Goal: Task Accomplishment & Management: Manage account settings

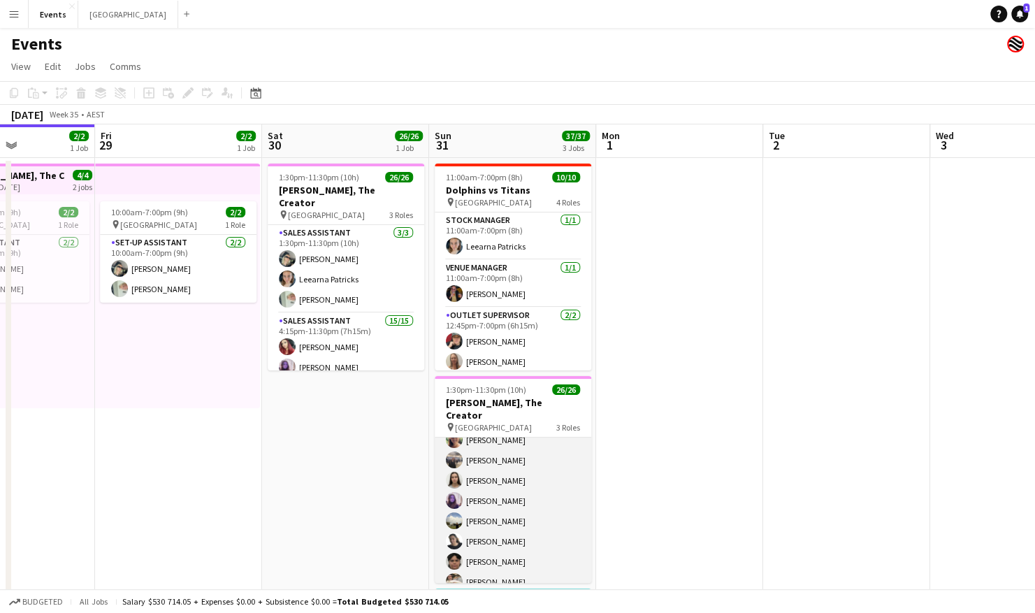
scroll to position [216, 0]
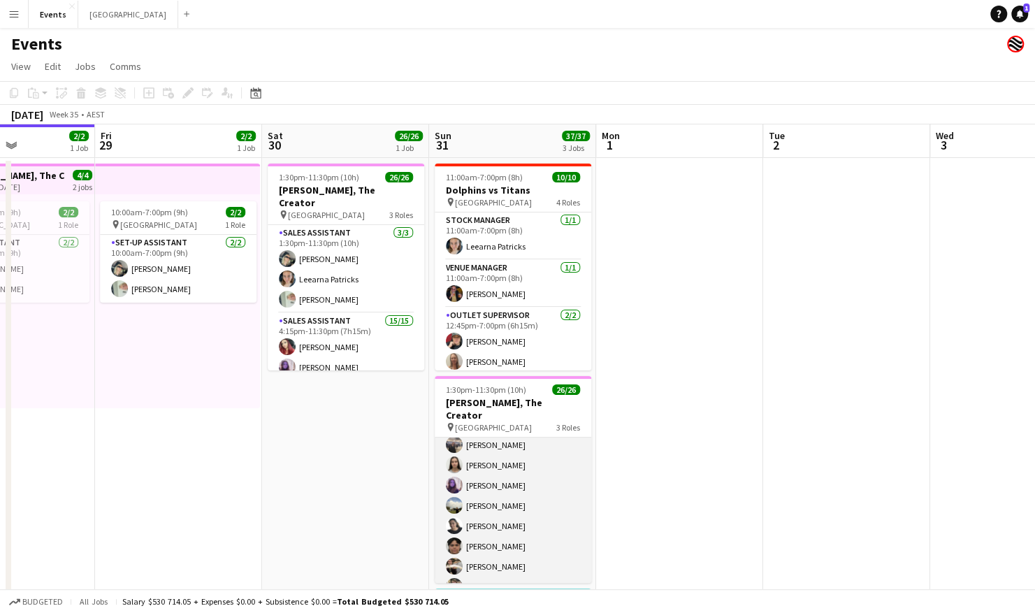
click at [496, 520] on app-card-role "Sales Assistant 15/15 4:15pm-11:30pm (7h15m) [PERSON_NAME] RIPI [PERSON_NAME] […" at bounding box center [513, 475] width 157 height 331
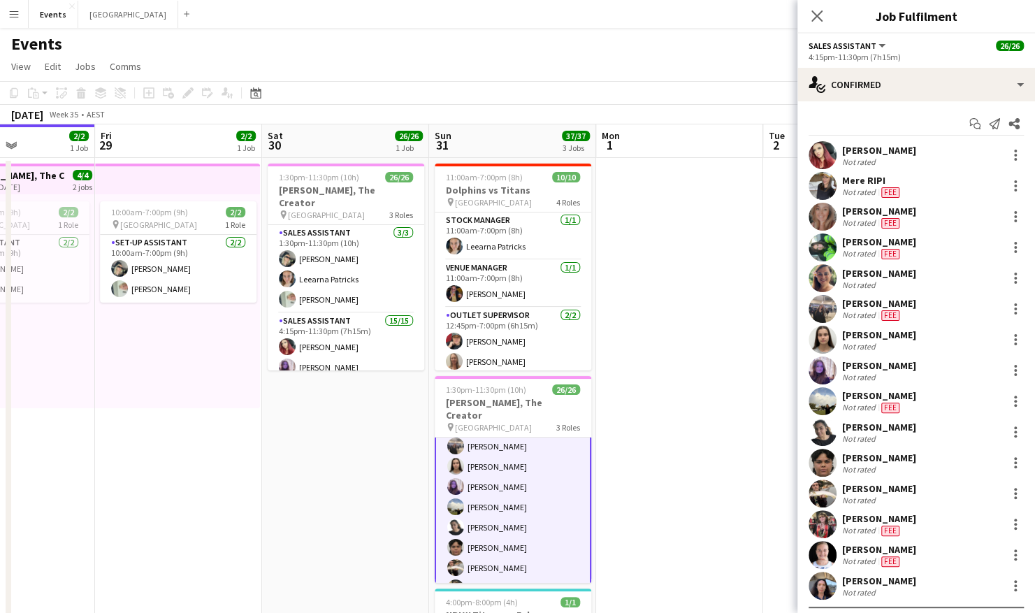
scroll to position [217, 0]
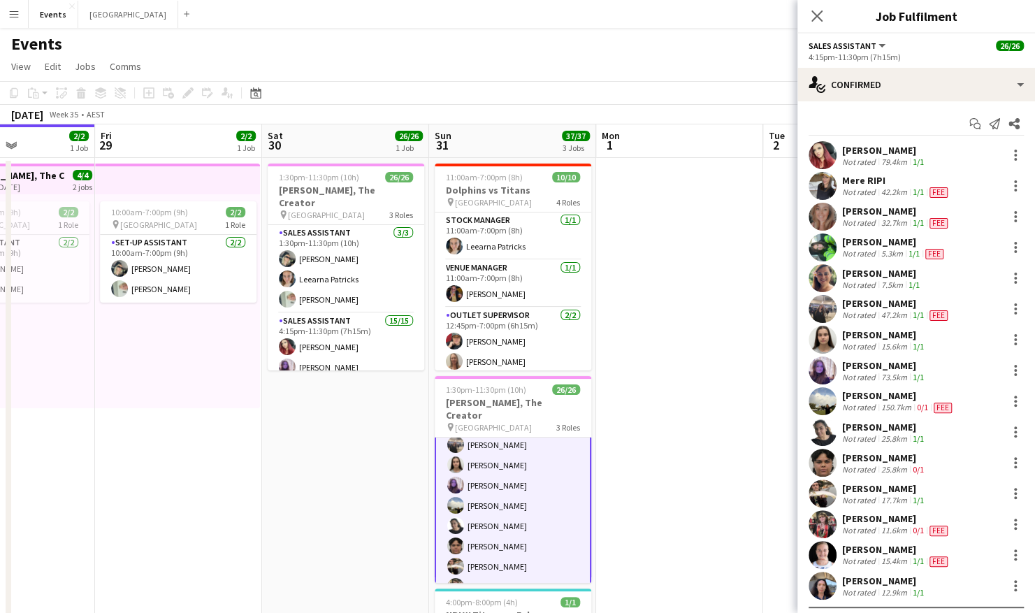
click at [915, 462] on div "[PERSON_NAME]" at bounding box center [884, 457] width 85 height 13
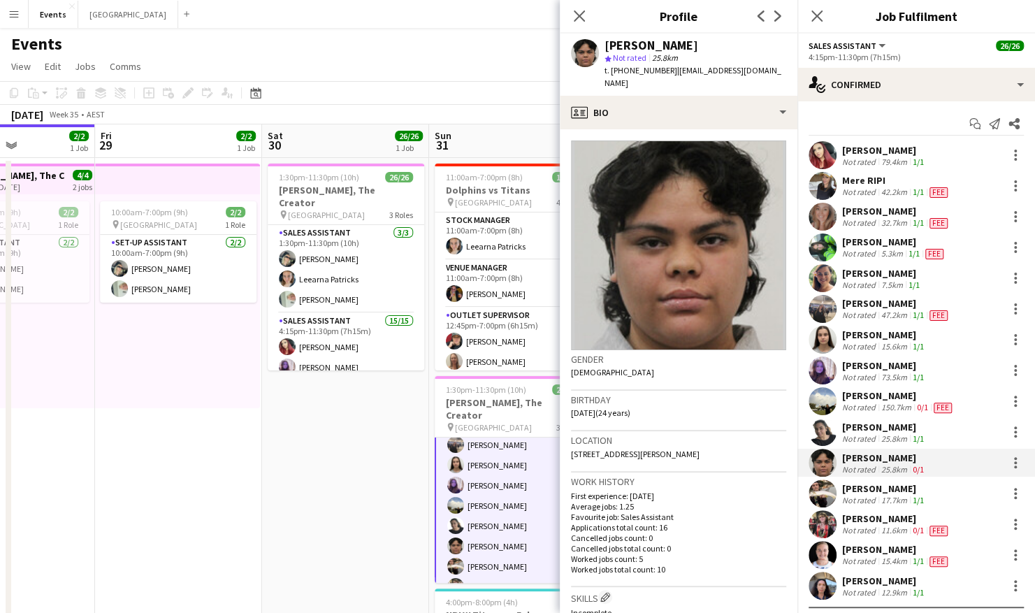
click at [328, 495] on app-date-cell "1:30pm-11:30pm (10h) 26/26 [PERSON_NAME], The Creator pin Brisbane Entertainmen…" at bounding box center [345, 436] width 167 height 556
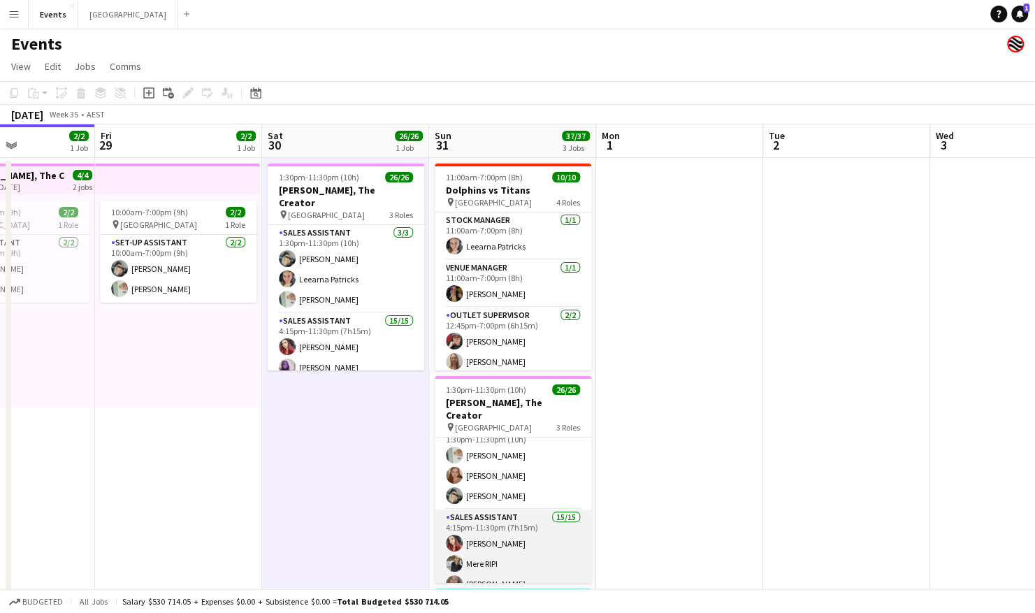
scroll to position [0, 0]
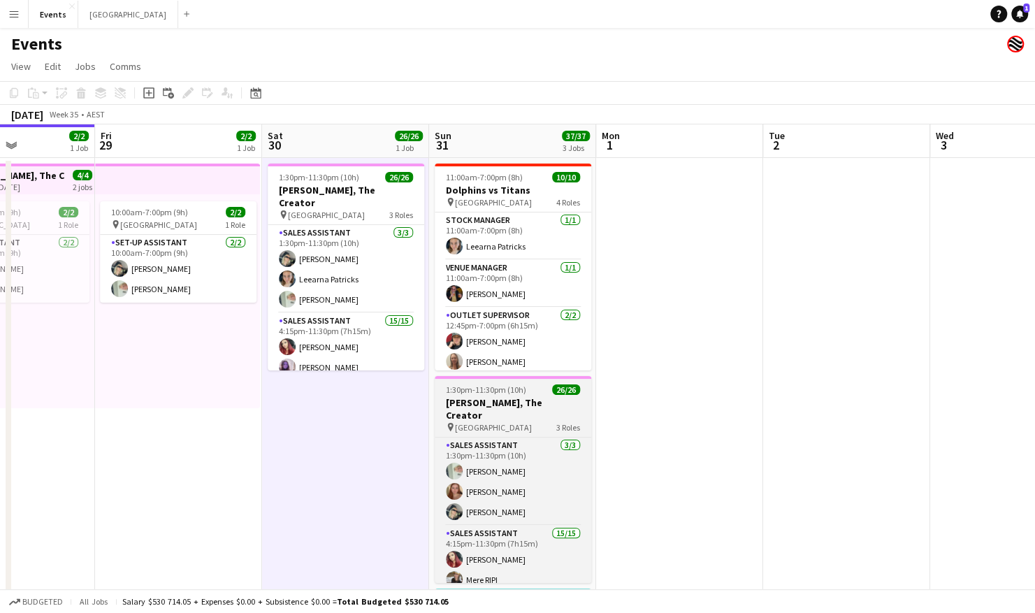
click at [511, 397] on h3 "[PERSON_NAME], The Creator" at bounding box center [513, 408] width 157 height 25
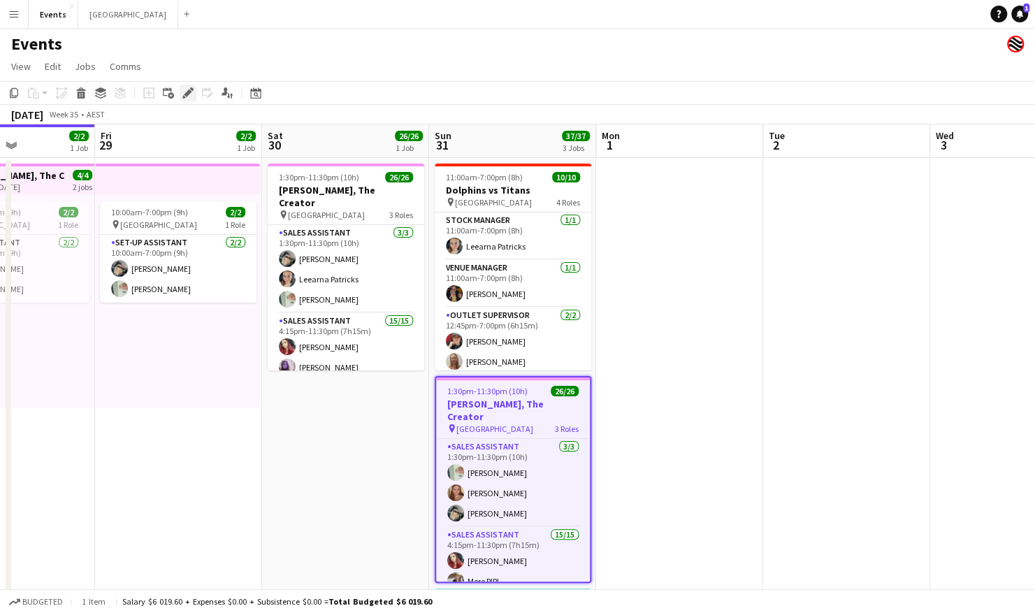
click at [187, 96] on icon "Edit" at bounding box center [187, 92] width 11 height 11
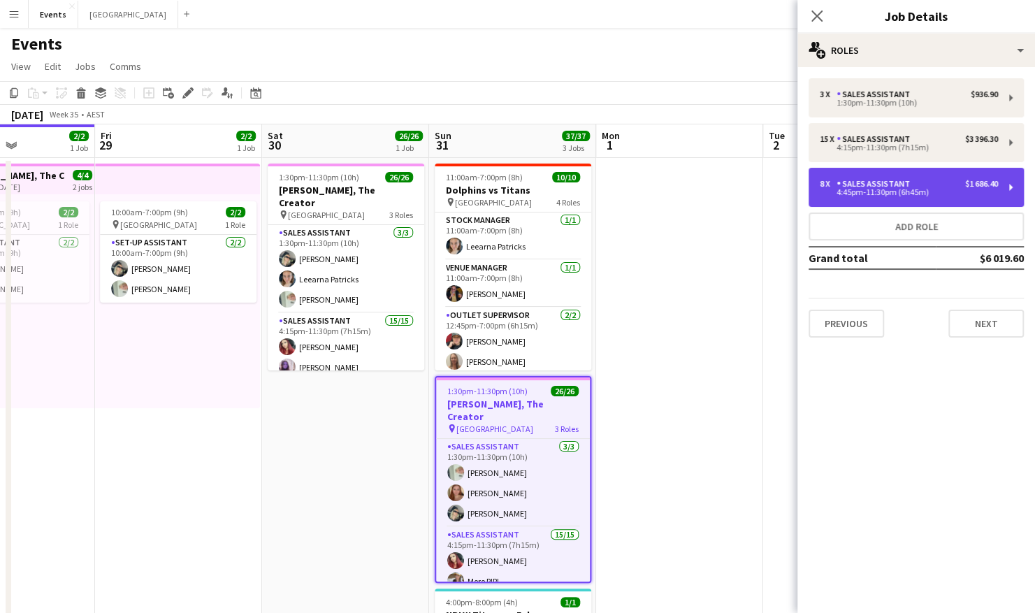
click at [902, 191] on div "4:45pm-11:30pm (6h45m)" at bounding box center [909, 192] width 178 height 7
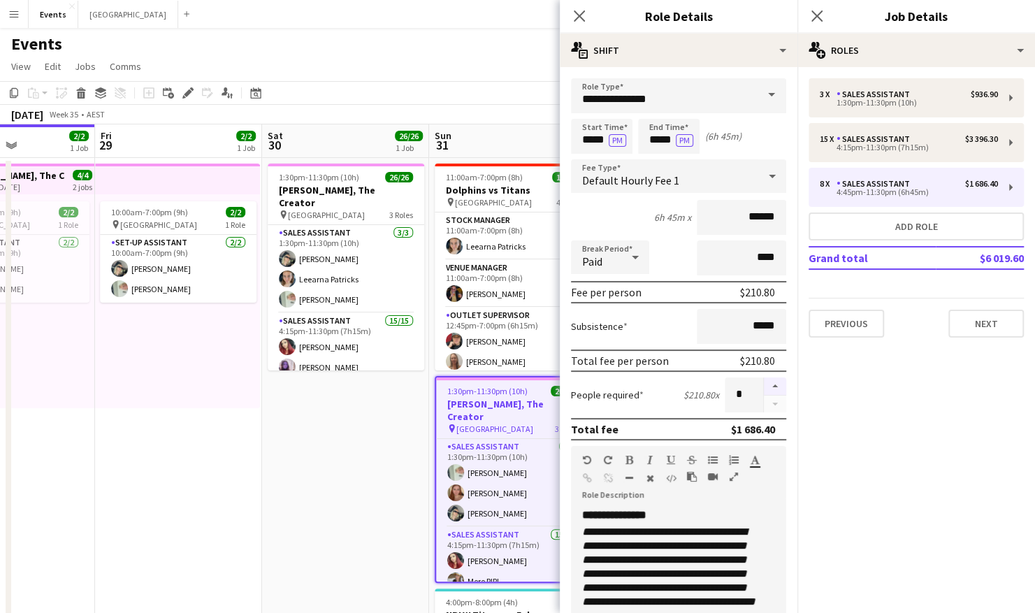
click at [765, 381] on button "button" at bounding box center [775, 386] width 22 height 18
type input "**"
click at [402, 461] on app-date-cell "1:30pm-11:30pm (10h) 26/26 [PERSON_NAME], The Creator pin Brisbane Entertainmen…" at bounding box center [345, 436] width 167 height 556
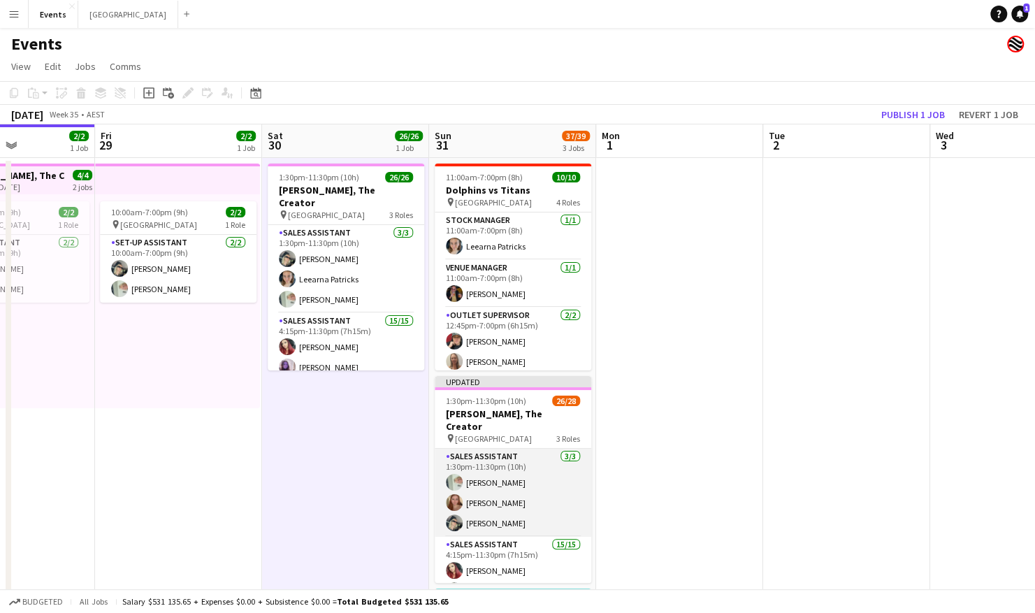
click at [506, 467] on app-card-role "Sales Assistant [DATE] 1:30pm-11:30pm (10h) [PERSON_NAME] [PERSON_NAME] [PERSON…" at bounding box center [513, 493] width 157 height 88
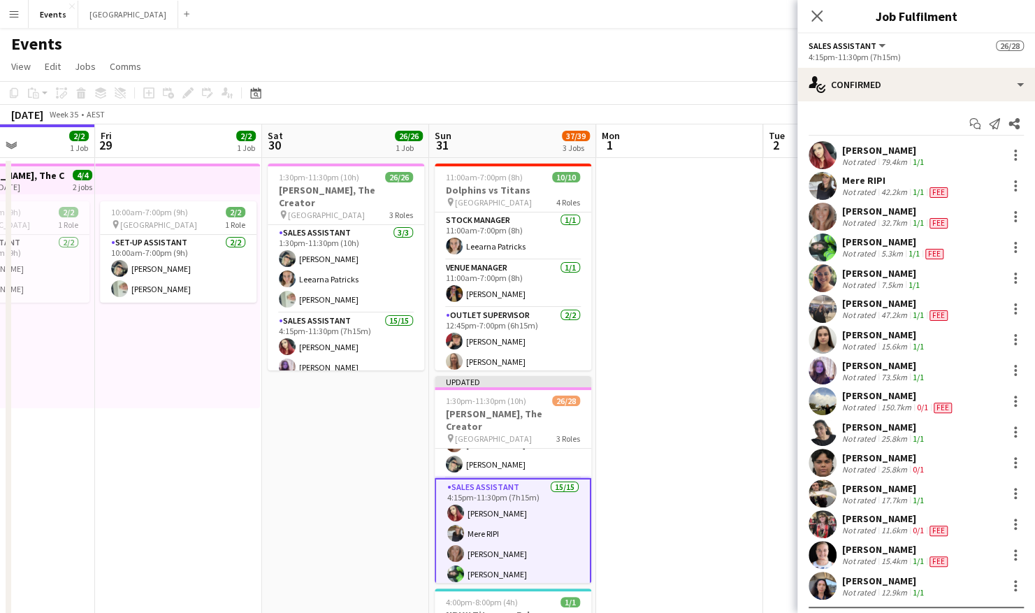
scroll to position [57, 0]
click at [1014, 461] on div at bounding box center [1015, 462] width 3 height 3
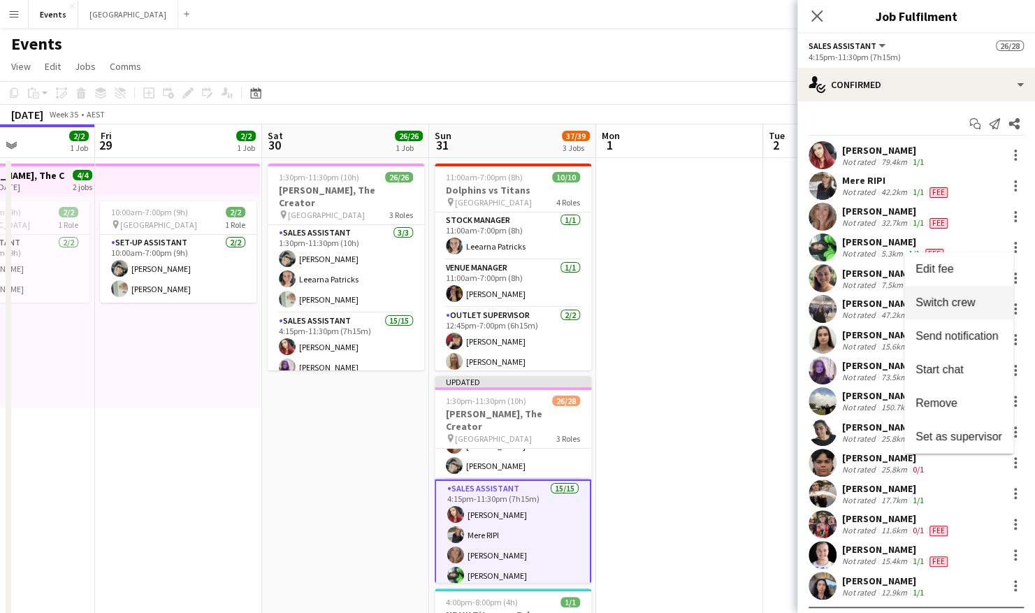
click at [959, 302] on span "Switch crew" at bounding box center [944, 302] width 59 height 12
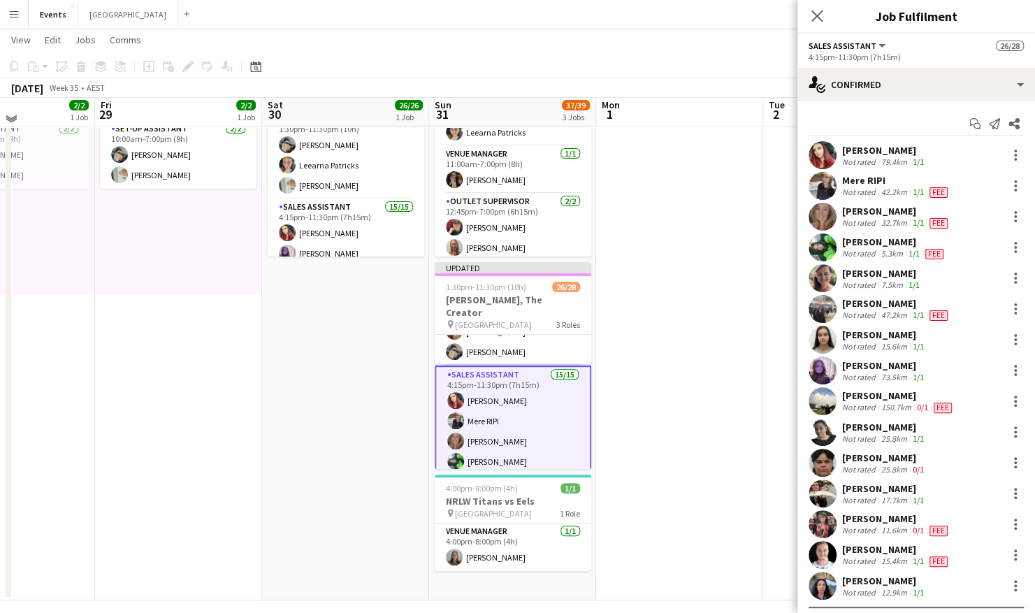
scroll to position [143, 0]
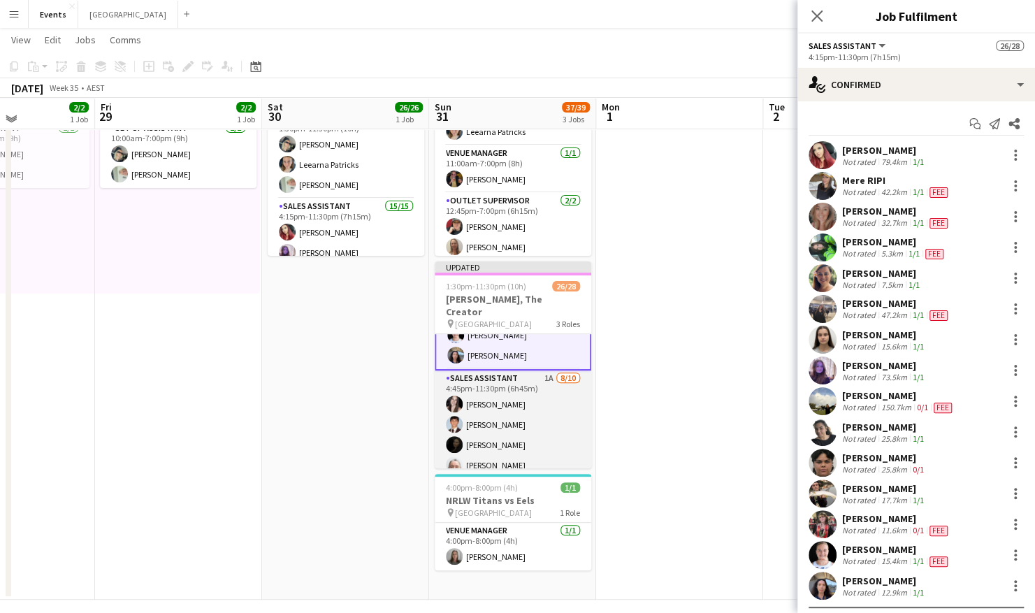
click at [507, 394] on app-card-role "Sales Assistant 1A [DATE] 4:45pm-11:30pm (6h45m) [PERSON_NAME] [PERSON_NAME] [P…" at bounding box center [513, 487] width 157 height 234
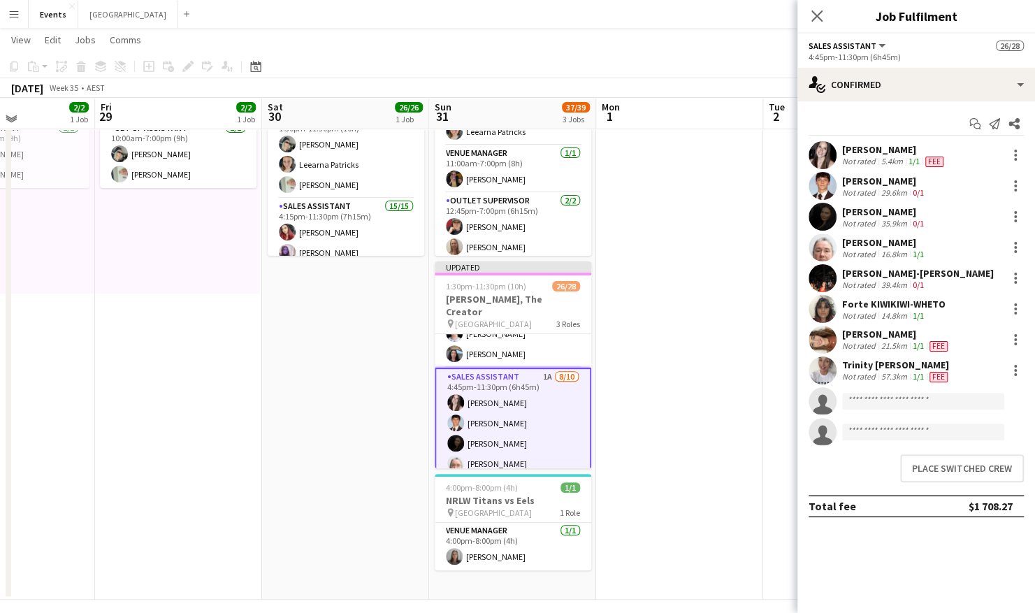
scroll to position [384, 0]
click at [945, 470] on button "Place switched crew" at bounding box center [962, 468] width 124 height 28
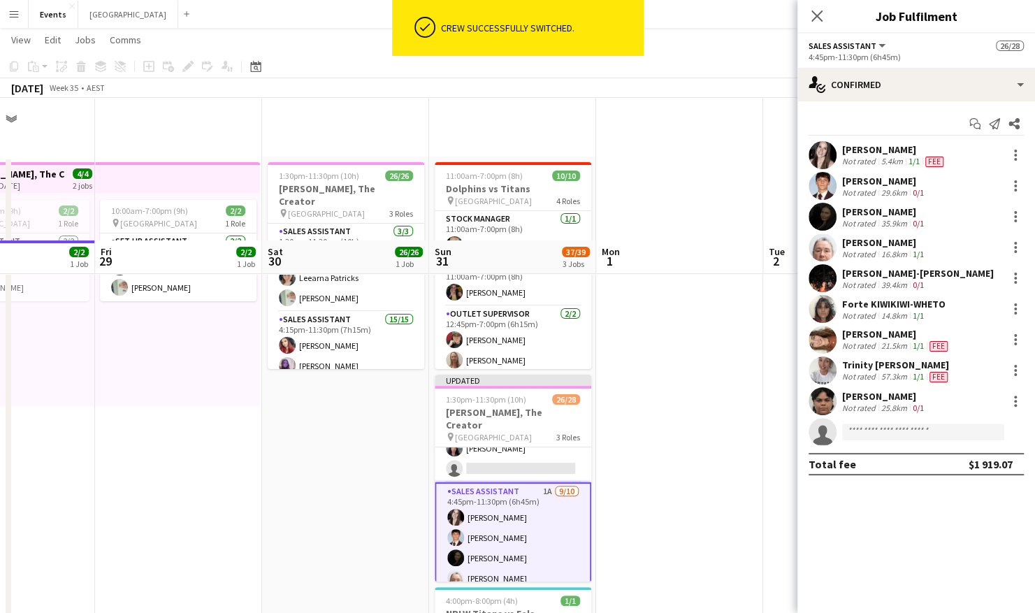
scroll to position [123, 0]
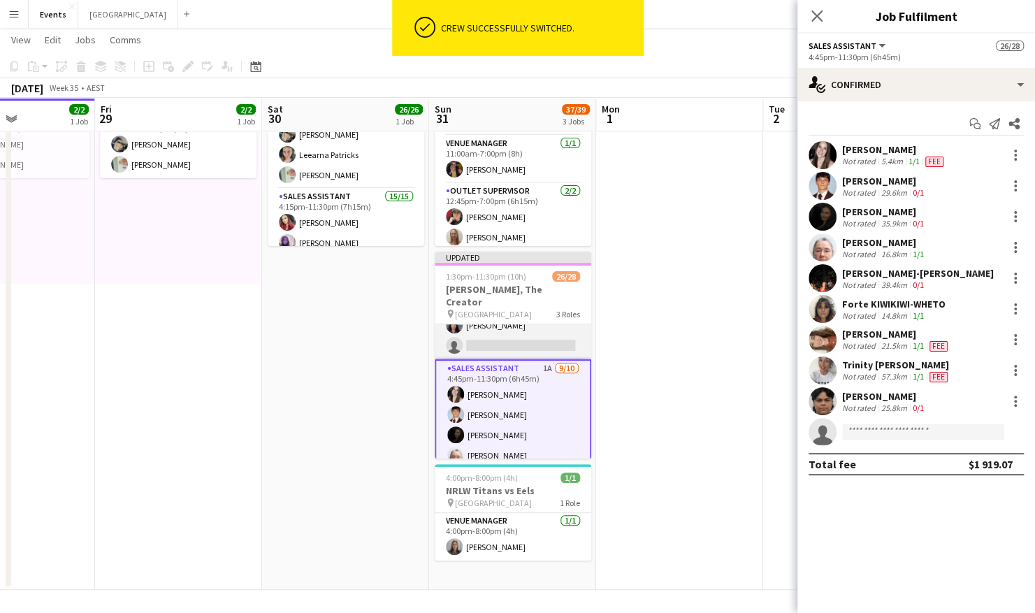
click at [525, 333] on app-card-role "Sales Assistant 2A 14/15 4:15pm-11:30pm (7h15m) [PERSON_NAME] Mere RIPI [PERSON…" at bounding box center [513, 193] width 157 height 331
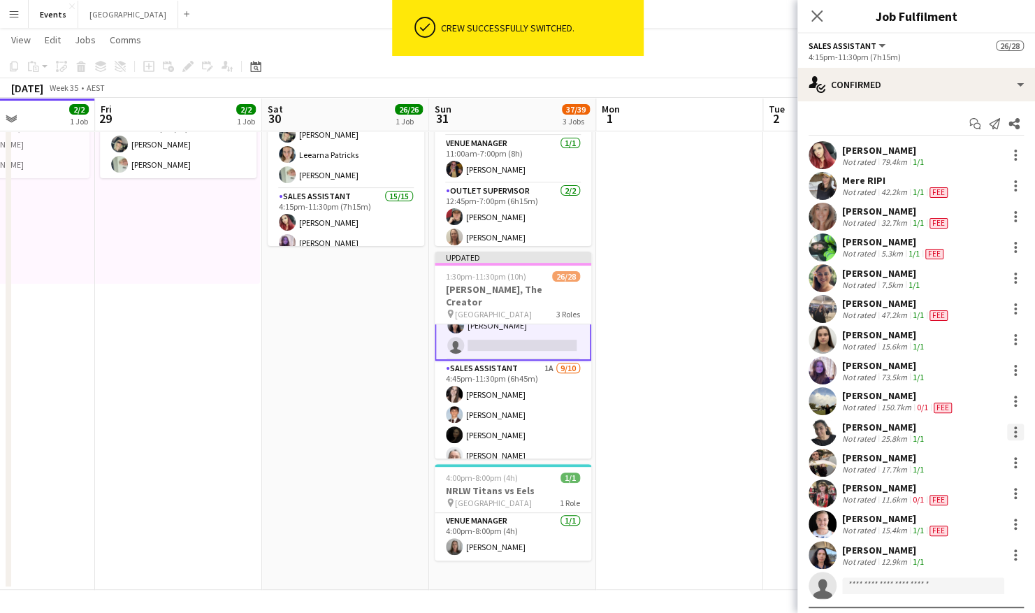
click at [1007, 433] on div at bounding box center [1015, 431] width 17 height 17
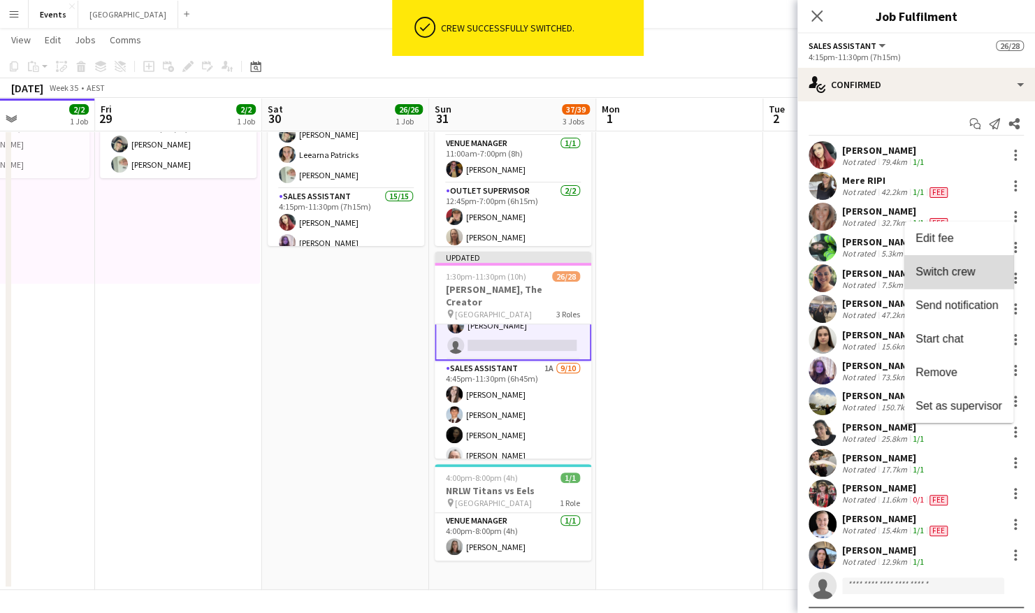
click at [963, 273] on span "Switch crew" at bounding box center [944, 272] width 59 height 12
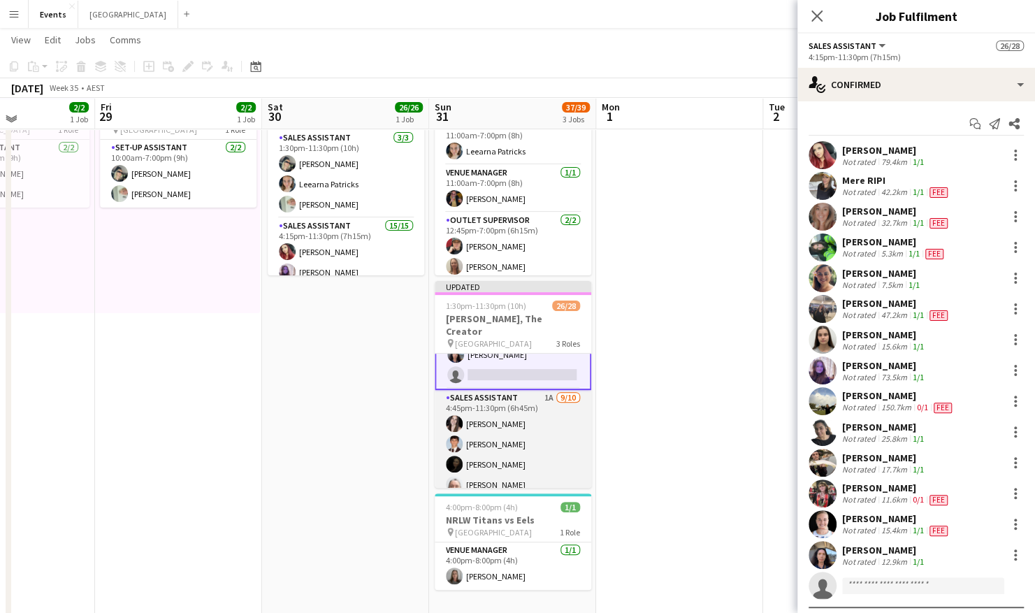
click at [514, 444] on app-card-role "Sales Assistant 1A [DATE] 4:45pm-11:30pm (6h45m) [PERSON_NAME] [PERSON_NAME] [P…" at bounding box center [513, 507] width 157 height 234
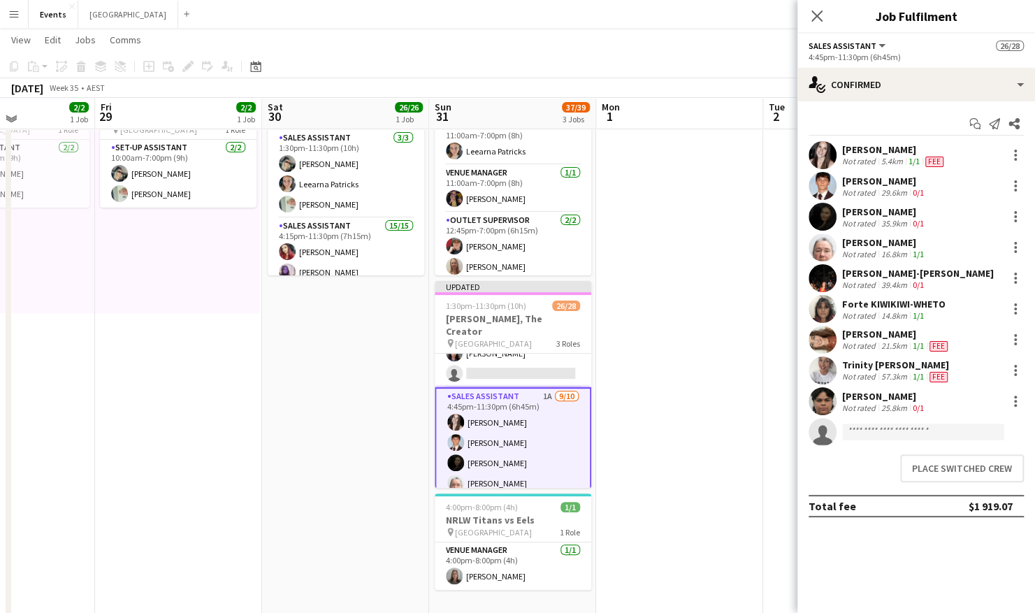
scroll to position [384, 0]
click at [941, 467] on button "Place switched crew" at bounding box center [962, 468] width 124 height 28
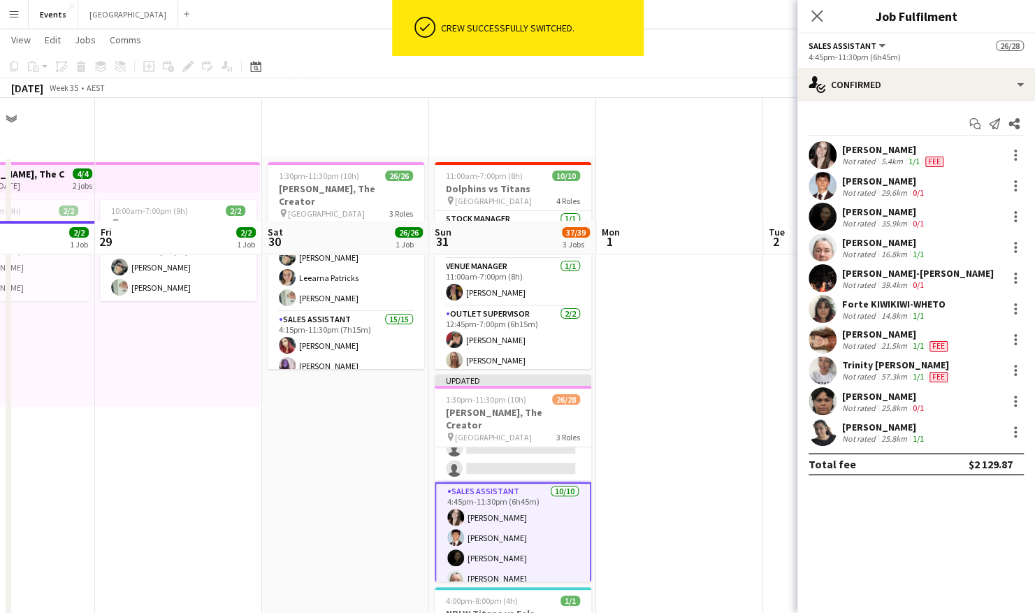
scroll to position [123, 0]
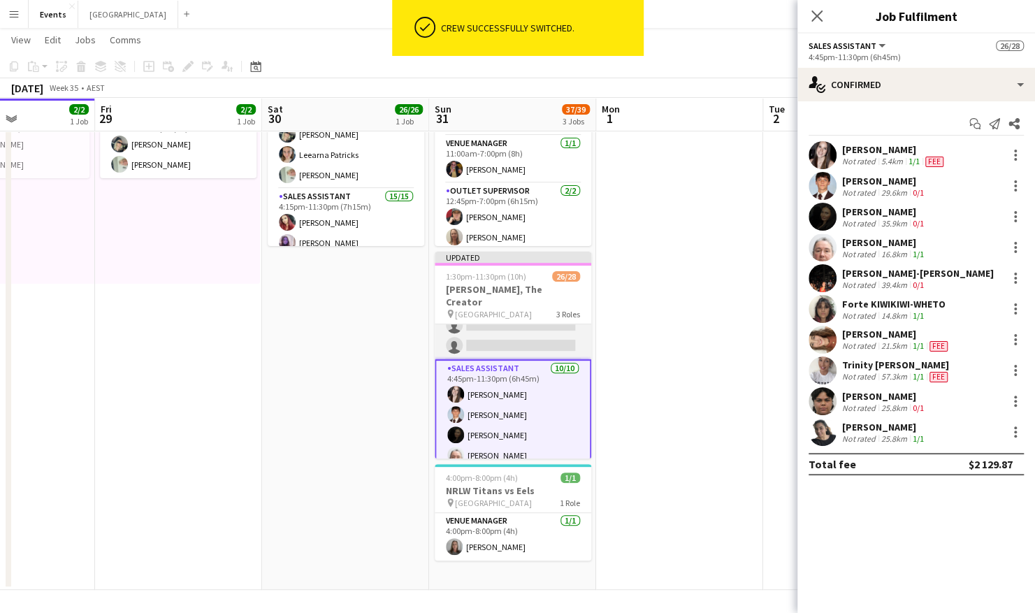
click at [536, 331] on app-card-role "Sales Assistant 2A 13/15 4:15pm-11:30pm (7h15m) [PERSON_NAME] Mere RIPI [PERSON…" at bounding box center [513, 193] width 157 height 331
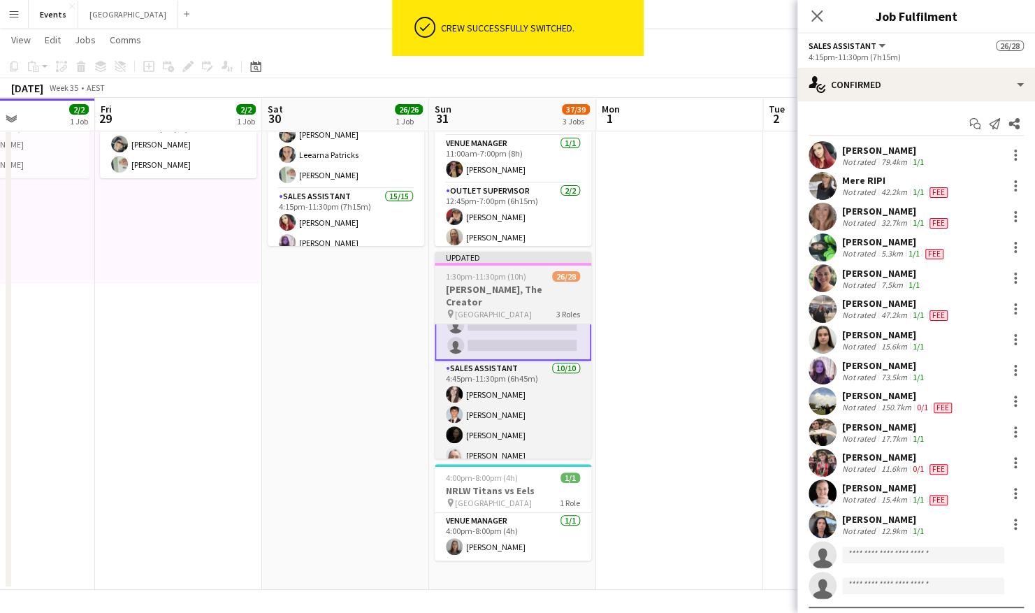
click at [495, 277] on span "1:30pm-11:30pm (10h)" at bounding box center [486, 276] width 80 height 10
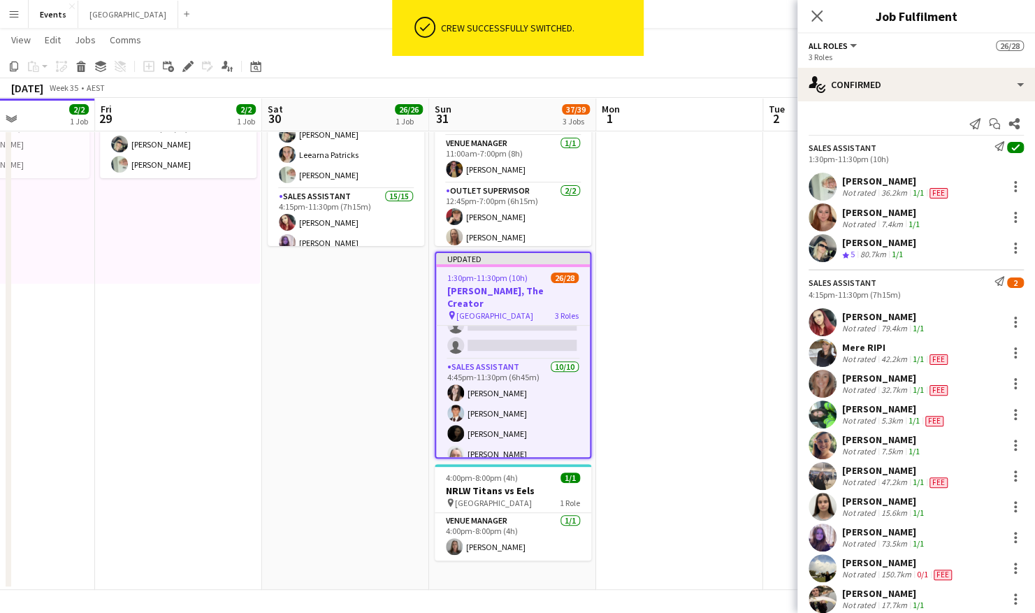
scroll to position [384, 0]
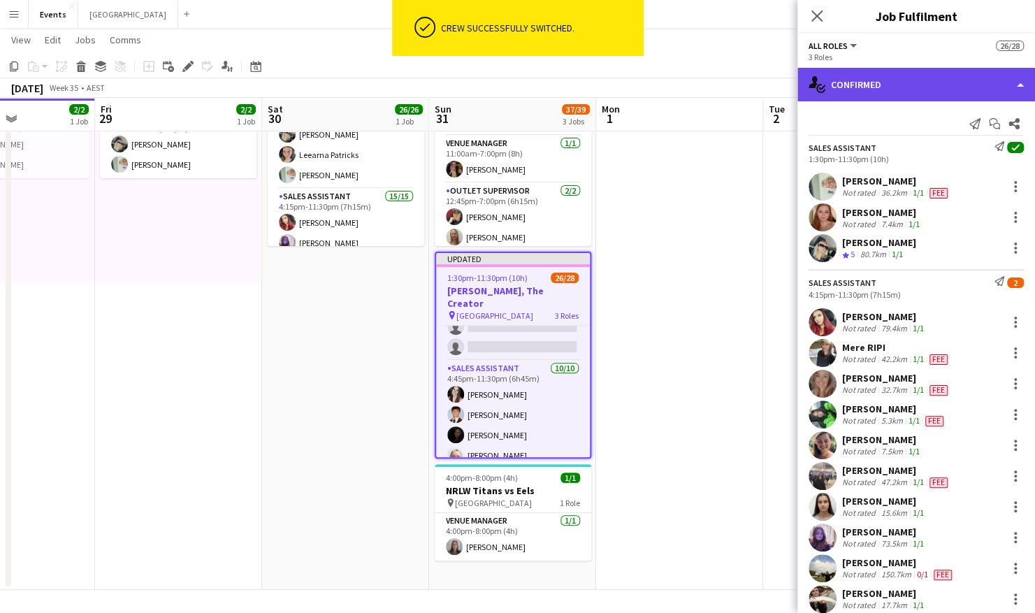
click at [908, 78] on div "single-neutral-actions-check-2 Confirmed" at bounding box center [916, 85] width 238 height 34
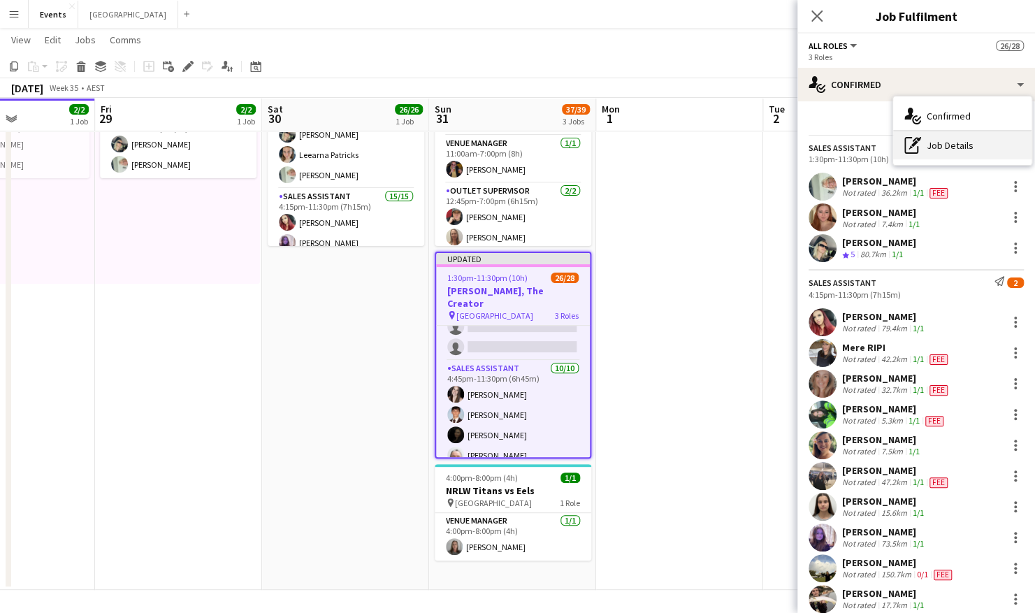
click at [960, 145] on div "pen-write Job Details" at bounding box center [962, 145] width 138 height 28
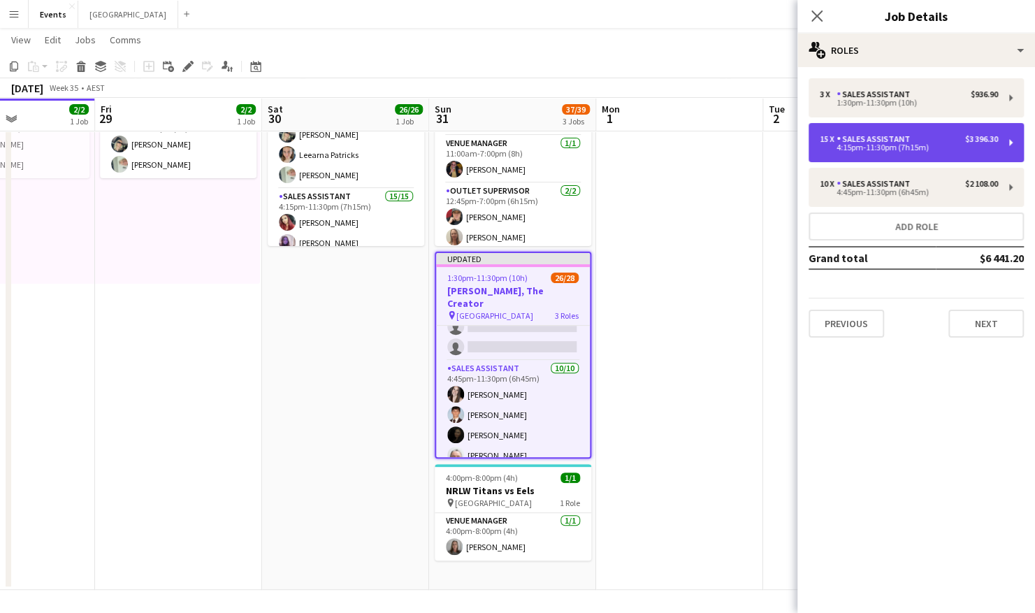
click at [922, 157] on div "15 x Sales Assistant $3 396.30 4:15pm-11:30pm (7h15m)" at bounding box center [915, 142] width 215 height 39
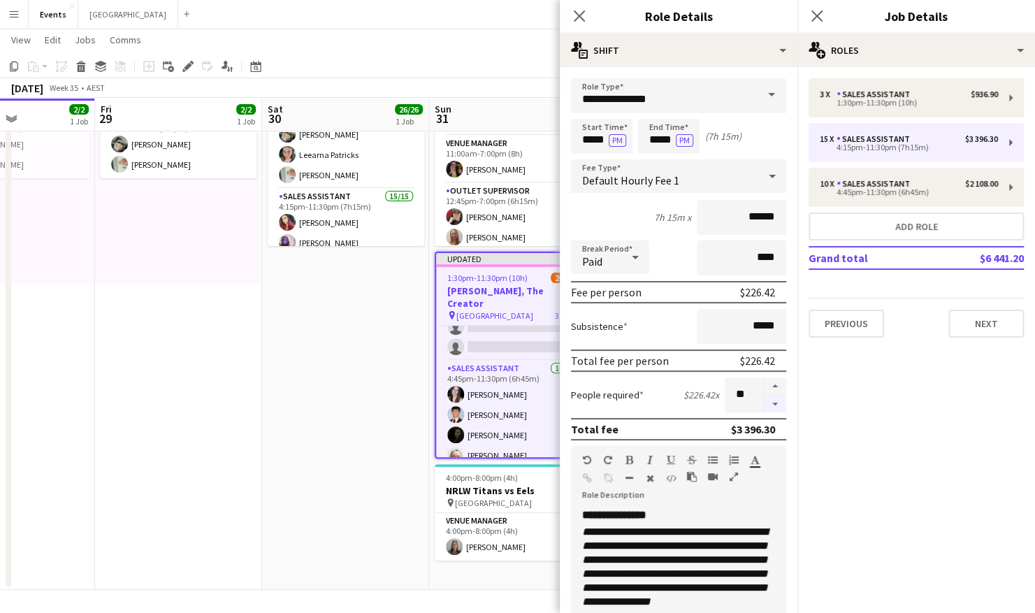
click at [764, 404] on button "button" at bounding box center [775, 403] width 22 height 17
type input "**"
click at [366, 395] on app-date-cell "1:30pm-11:30pm (10h) 26/26 [PERSON_NAME], The Creator pin Brisbane Entertainmen…" at bounding box center [345, 312] width 167 height 556
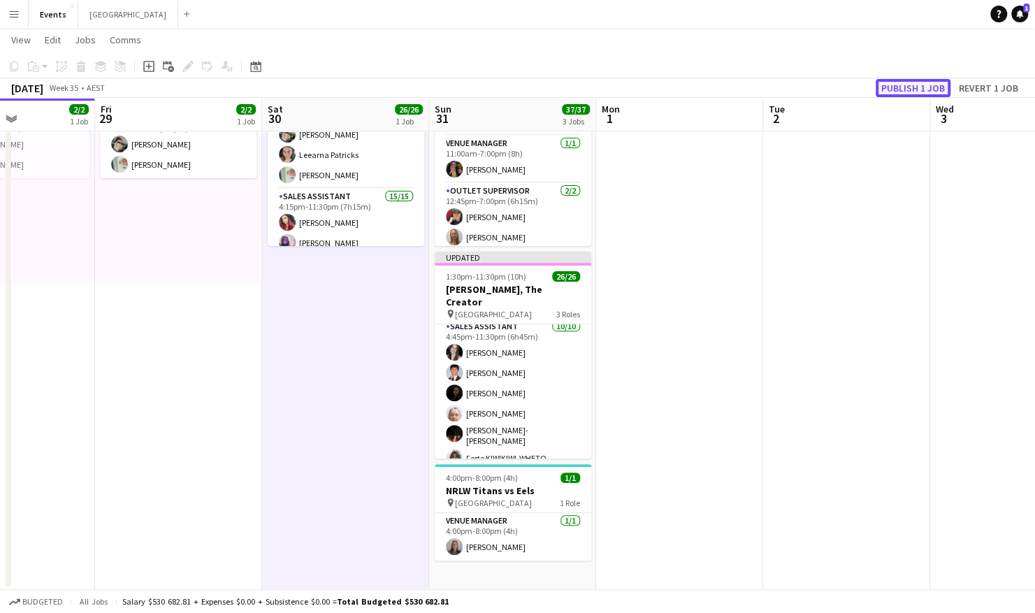
click at [917, 85] on button "Publish 1 job" at bounding box center [913, 88] width 75 height 18
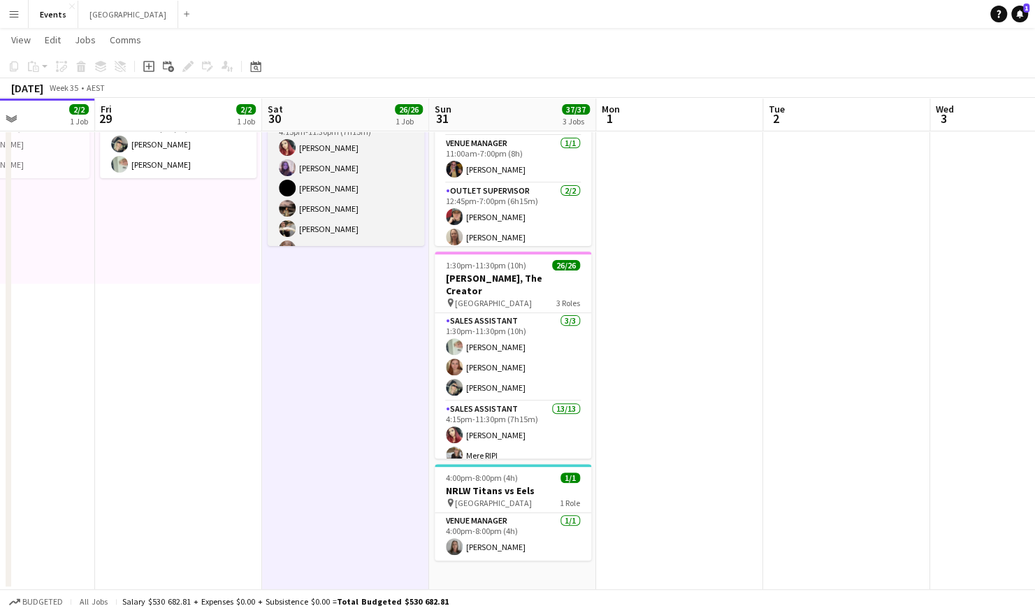
scroll to position [53, 0]
click at [319, 161] on app-card-role "Sales Assistant 15/15 4:15pm-11:30pm (7h15m) [PERSON_NAME] [PERSON_NAME] [PERSO…" at bounding box center [346, 301] width 157 height 331
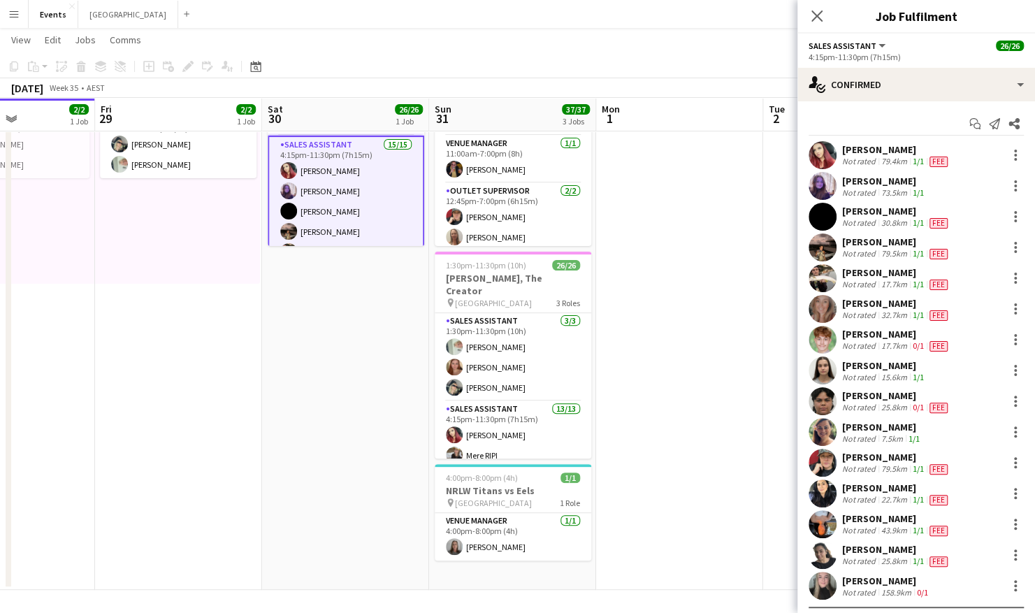
click at [825, 579] on app-user-avatar at bounding box center [822, 586] width 28 height 28
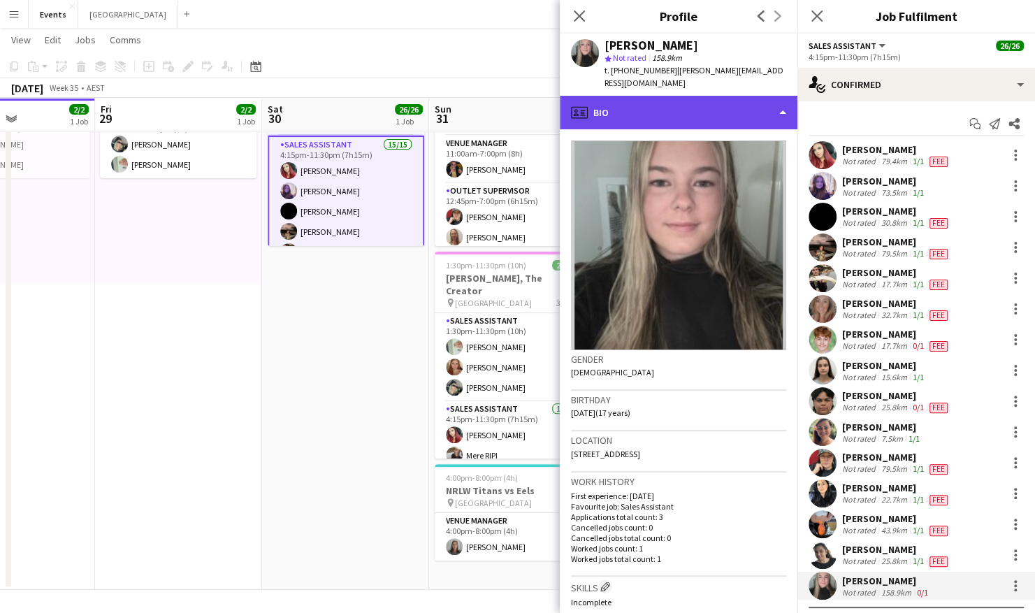
click at [681, 101] on div "profile Bio" at bounding box center [679, 113] width 238 height 34
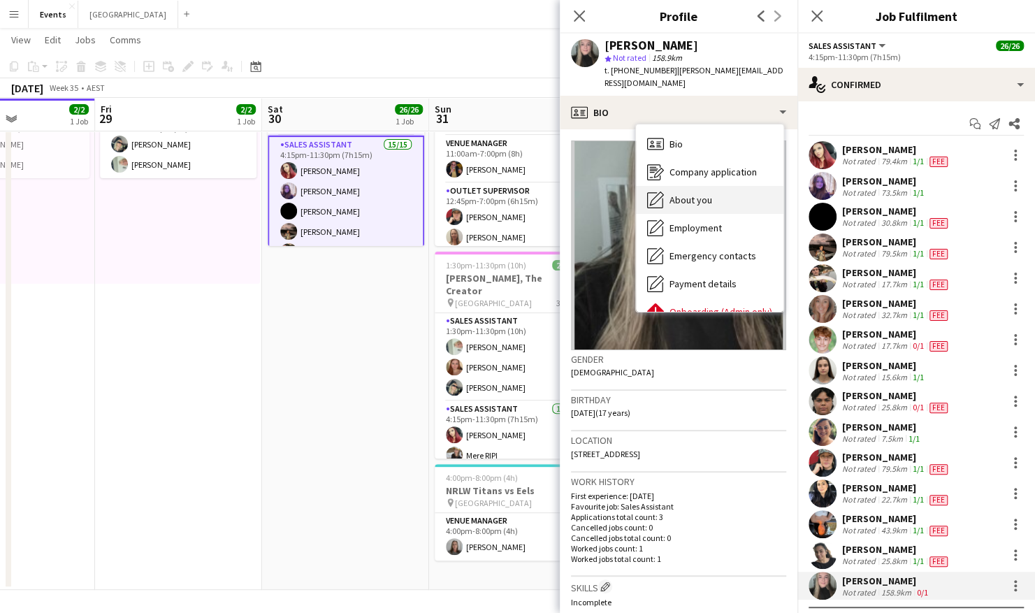
click at [695, 194] on span "About you" at bounding box center [690, 200] width 43 height 13
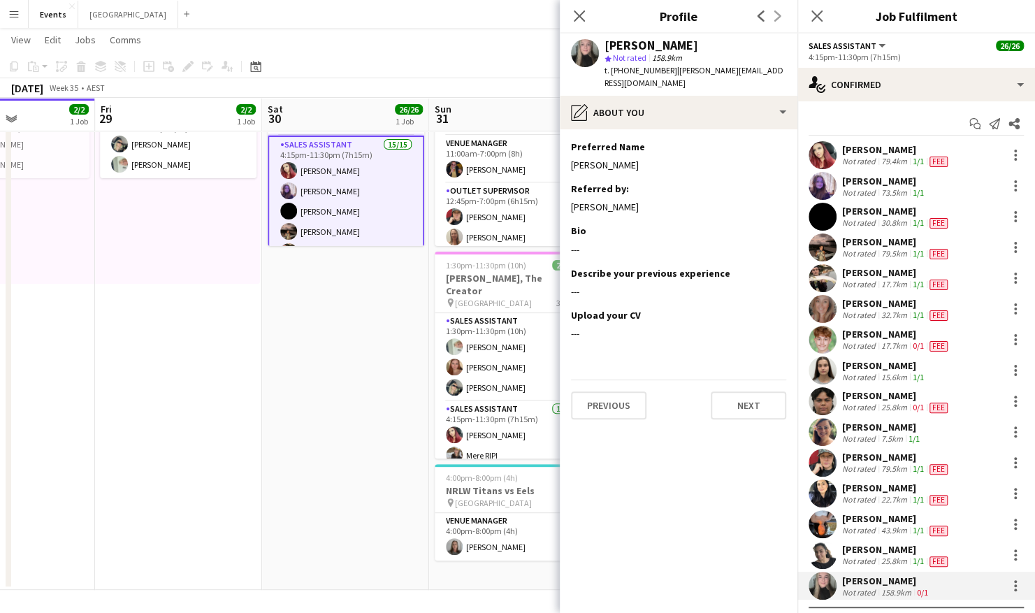
click at [339, 389] on app-date-cell "1:30pm-11:30pm (10h) 26/26 [PERSON_NAME], The Creator pin Brisbane Entertainmen…" at bounding box center [345, 312] width 167 height 556
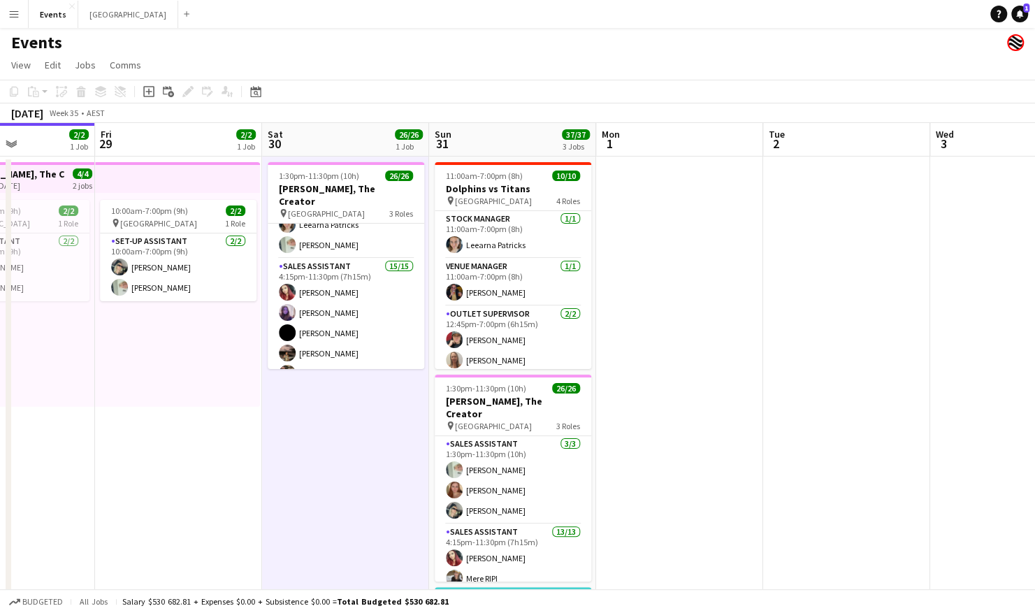
scroll to position [0, 0]
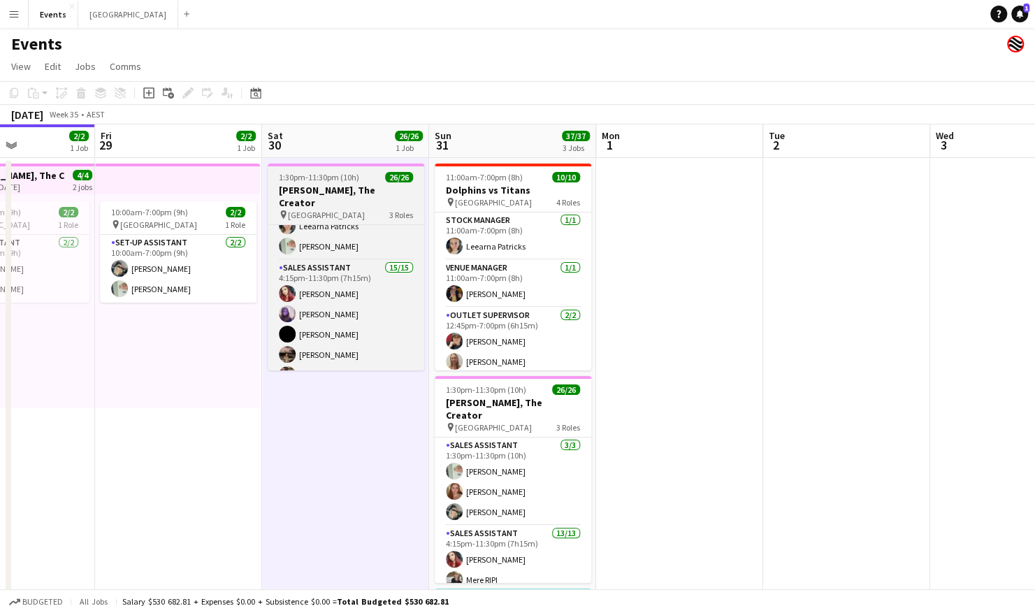
click at [351, 184] on h3 "[PERSON_NAME], The Creator" at bounding box center [346, 196] width 157 height 25
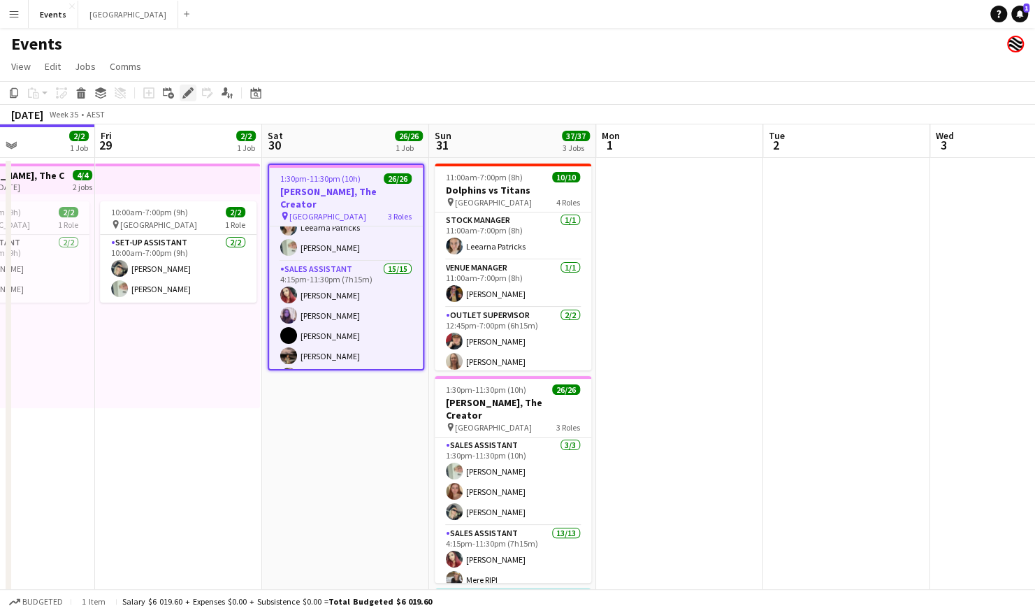
click at [189, 93] on icon at bounding box center [188, 93] width 8 height 8
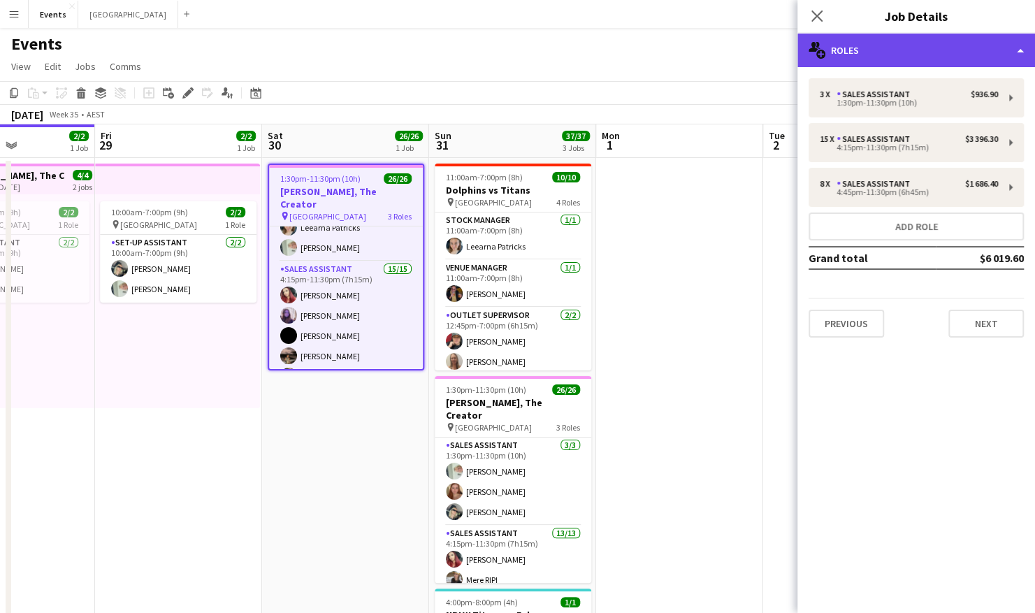
click at [985, 55] on div "multiple-users-add Roles" at bounding box center [916, 51] width 238 height 34
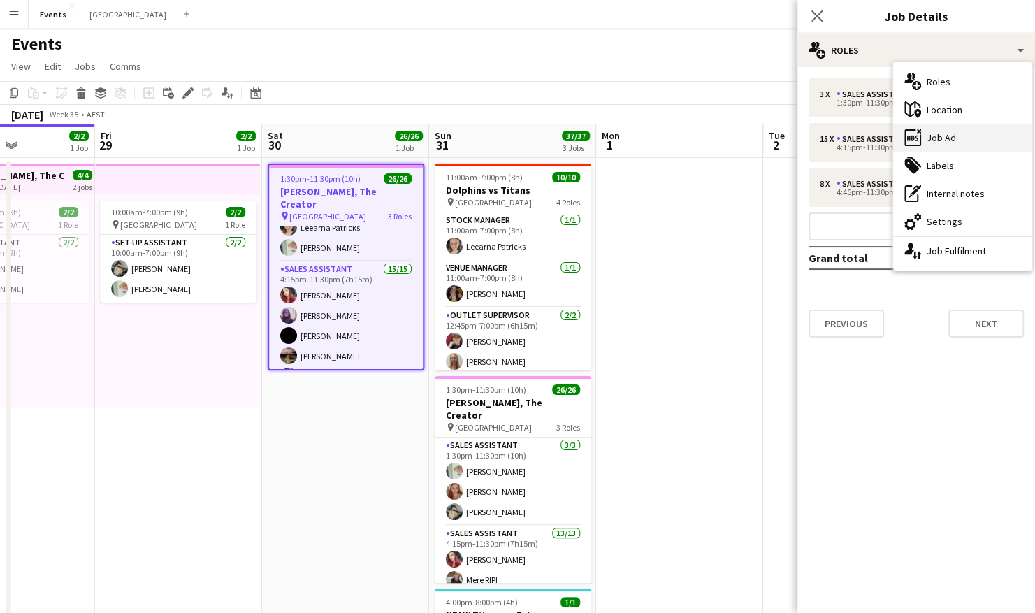
click at [960, 143] on div "ads-window Job Ad" at bounding box center [962, 138] width 138 height 28
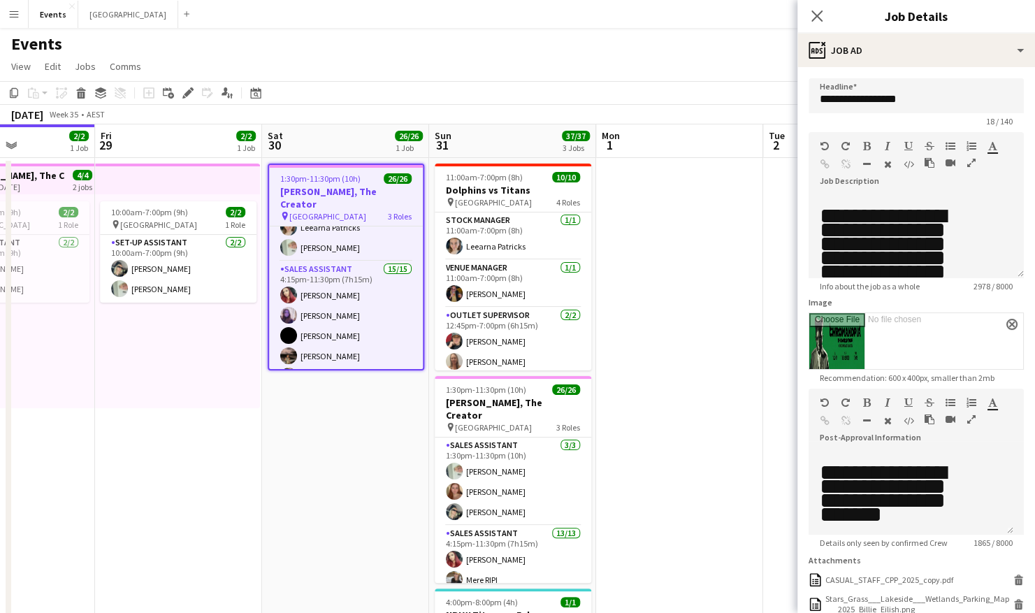
click at [968, 164] on icon "button" at bounding box center [971, 163] width 8 height 10
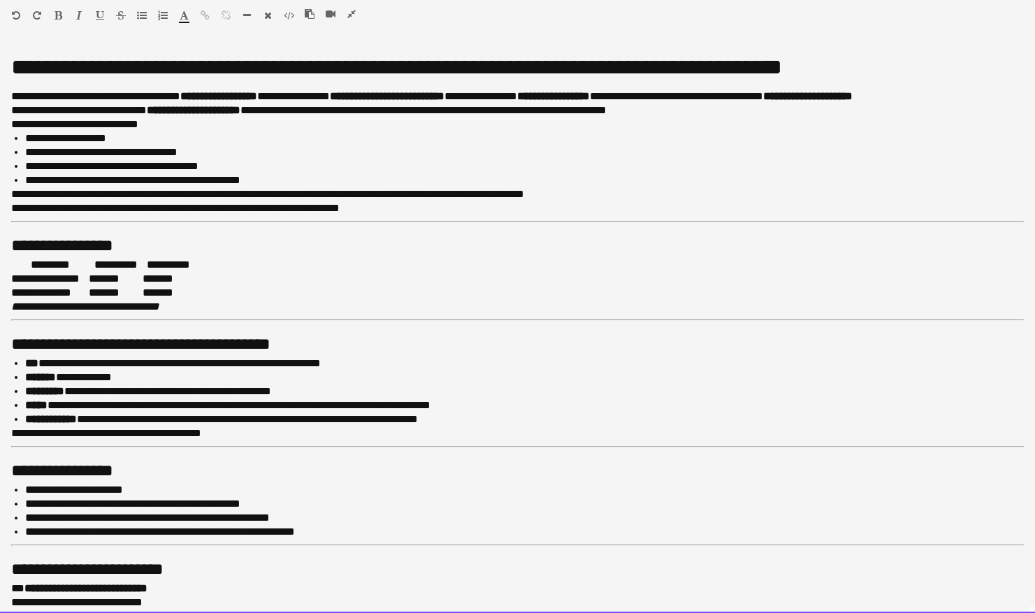
click at [470, 405] on p "**********" at bounding box center [518, 405] width 987 height 14
drag, startPoint x: 476, startPoint y: 405, endPoint x: 279, endPoint y: 405, distance: 197.0
click at [279, 405] on p "**********" at bounding box center [518, 405] width 987 height 14
click at [60, 403] on p "**********" at bounding box center [518, 405] width 987 height 14
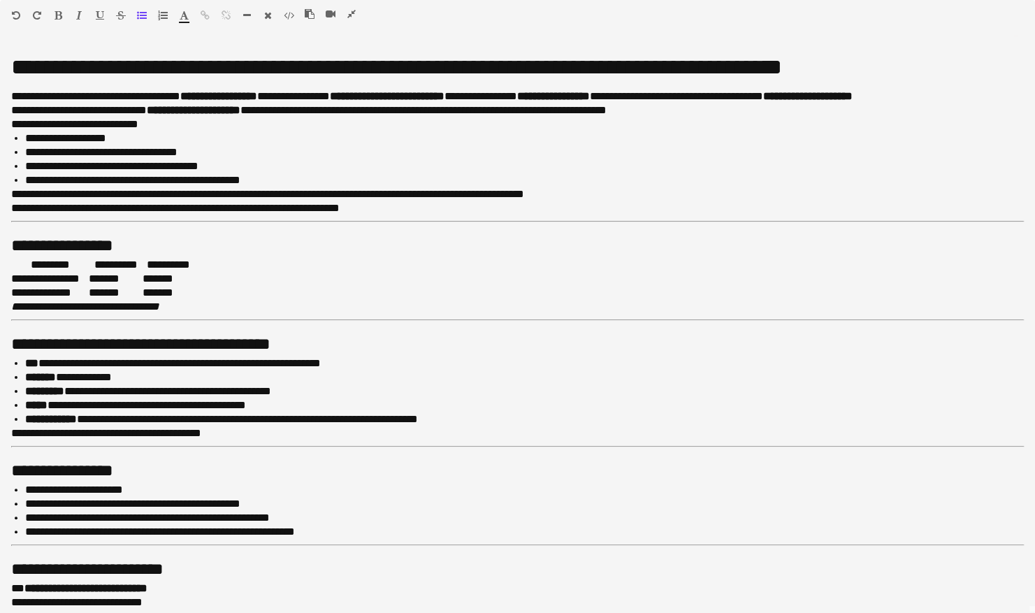
click at [57, 18] on icon "button" at bounding box center [59, 15] width 8 height 10
click at [351, 13] on icon "button" at bounding box center [351, 14] width 8 height 10
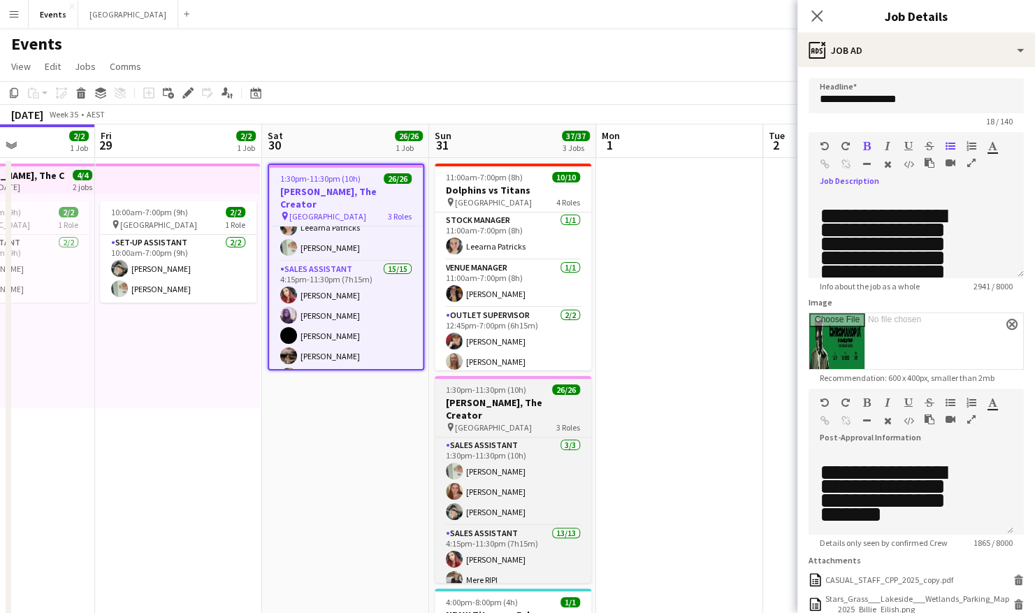
click at [517, 406] on h3 "[PERSON_NAME], The Creator" at bounding box center [513, 408] width 157 height 25
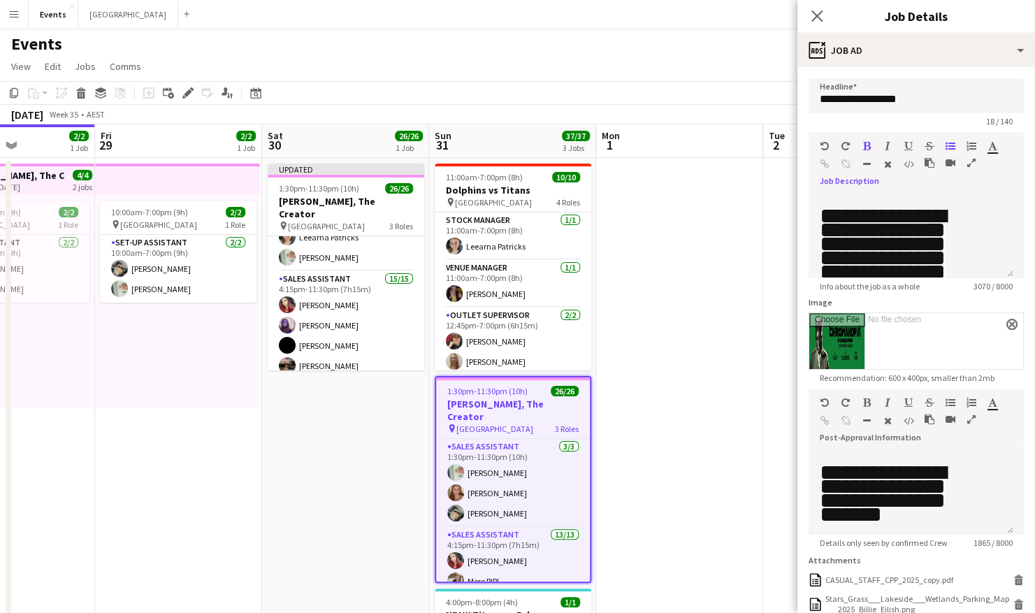
click at [970, 162] on icon "button" at bounding box center [971, 163] width 8 height 10
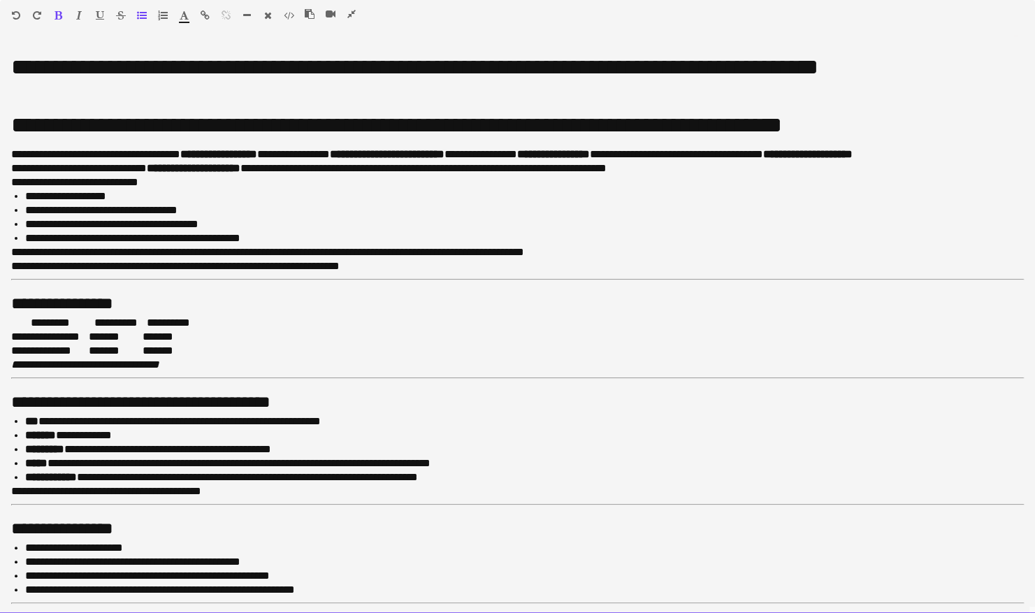
drag, startPoint x: 481, startPoint y: 460, endPoint x: 270, endPoint y: 464, distance: 211.1
click at [270, 464] on p "**********" at bounding box center [518, 463] width 987 height 14
click at [59, 463] on p "**********" at bounding box center [518, 463] width 987 height 14
drag, startPoint x: 92, startPoint y: 460, endPoint x: 65, endPoint y: 459, distance: 27.3
click at [65, 459] on p "**********" at bounding box center [518, 463] width 987 height 14
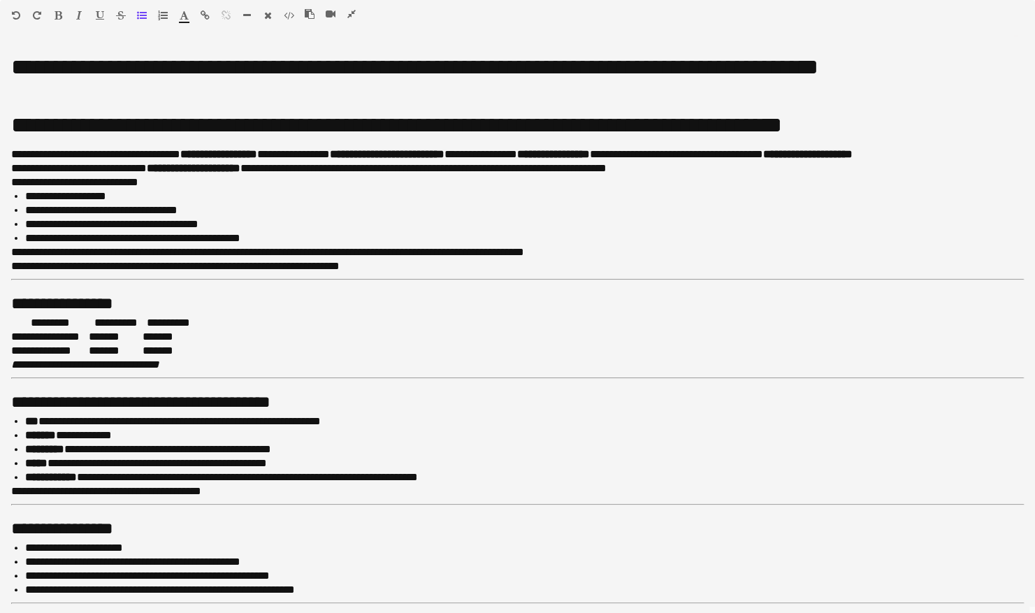
click at [57, 14] on icon "button" at bounding box center [59, 15] width 8 height 10
click at [349, 16] on icon "button" at bounding box center [351, 14] width 8 height 10
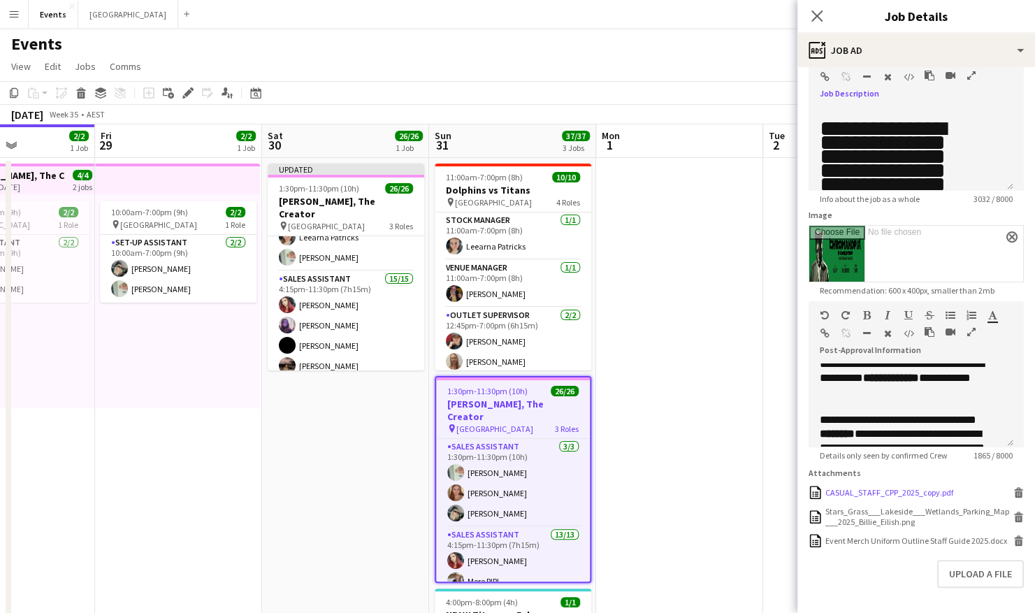
scroll to position [108, 0]
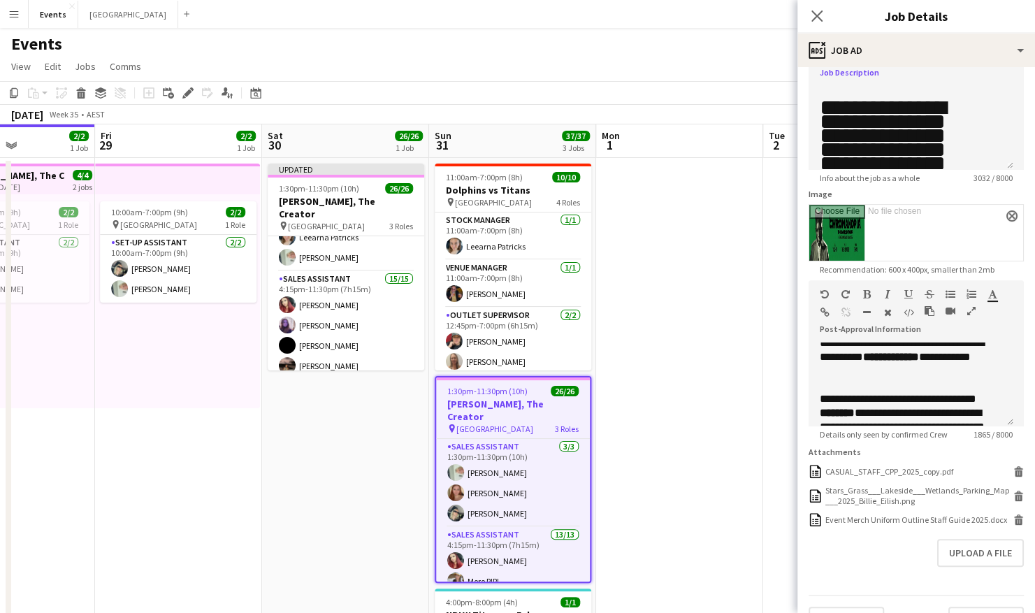
click at [704, 412] on app-date-cell at bounding box center [679, 436] width 167 height 556
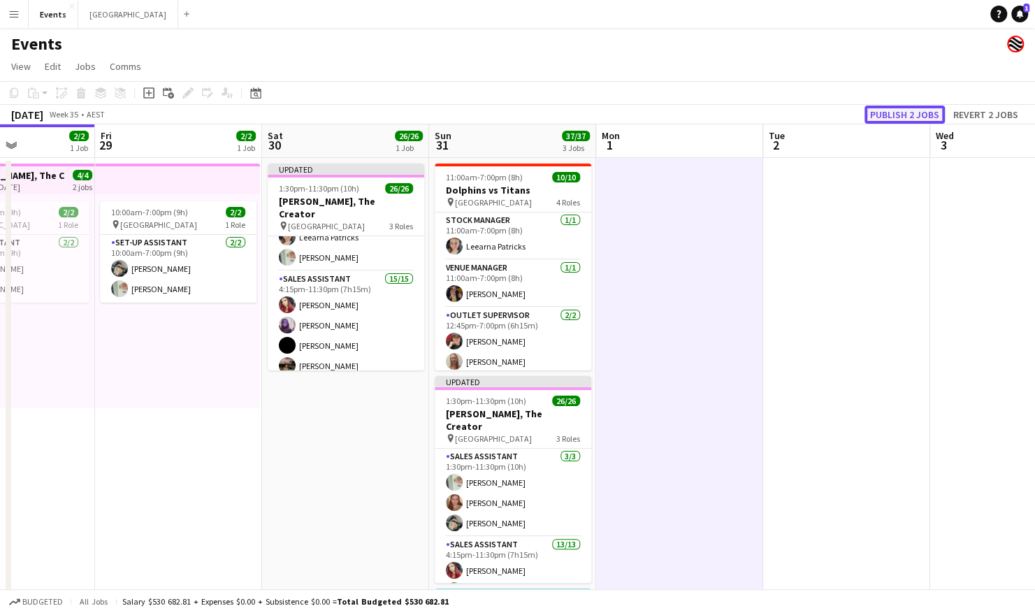
click at [908, 117] on button "Publish 2 jobs" at bounding box center [904, 115] width 80 height 18
